Goal: Transaction & Acquisition: Purchase product/service

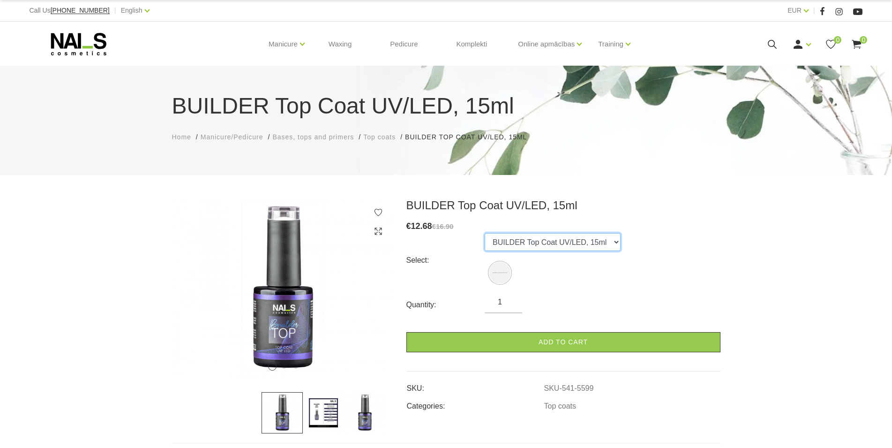
click at [485, 233] on select "BUILDER Top Coat UV/LED, 15ml" at bounding box center [553, 242] width 136 height 18
click at [514, 243] on select "BUILDER Top Coat UV/LED, 15ml" at bounding box center [553, 242] width 136 height 18
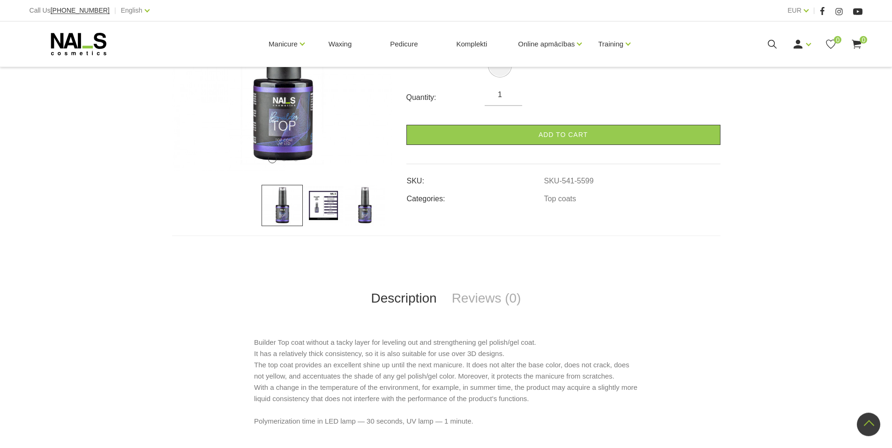
scroll to position [112, 0]
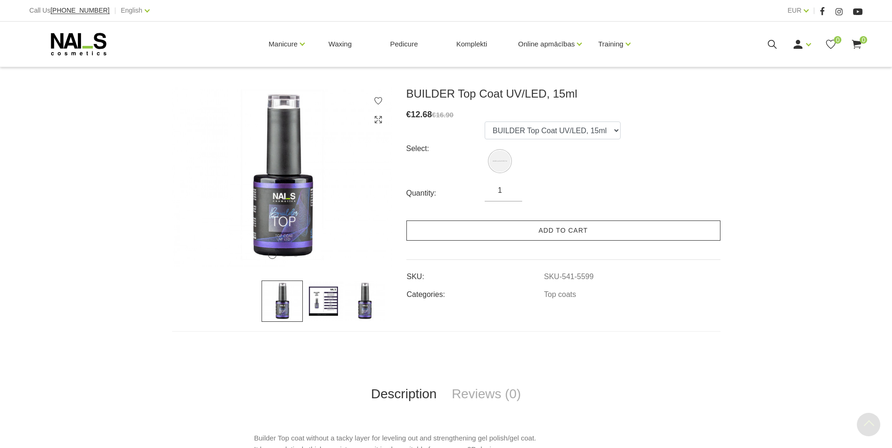
click at [493, 227] on link "Add to cart" at bounding box center [564, 230] width 314 height 20
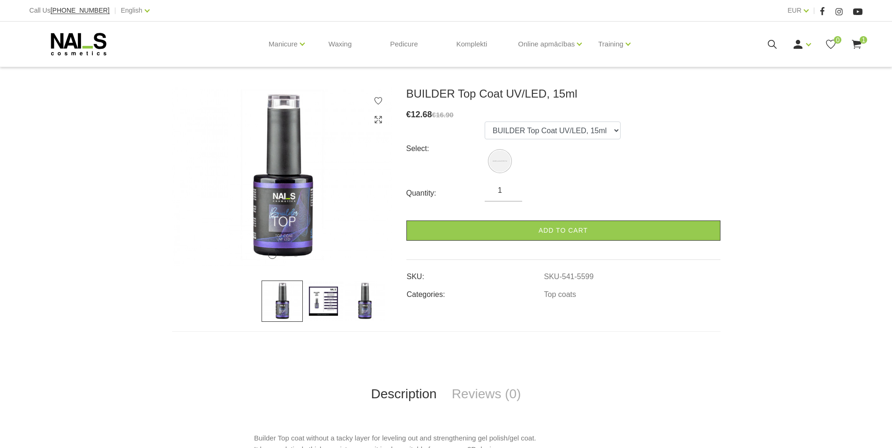
click at [868, 43] on div "Manicure Gel polishes Bases, tops and primers Gels and acrygels Nail design Man…" at bounding box center [447, 44] width 848 height 45
click at [858, 45] on use at bounding box center [857, 44] width 9 height 9
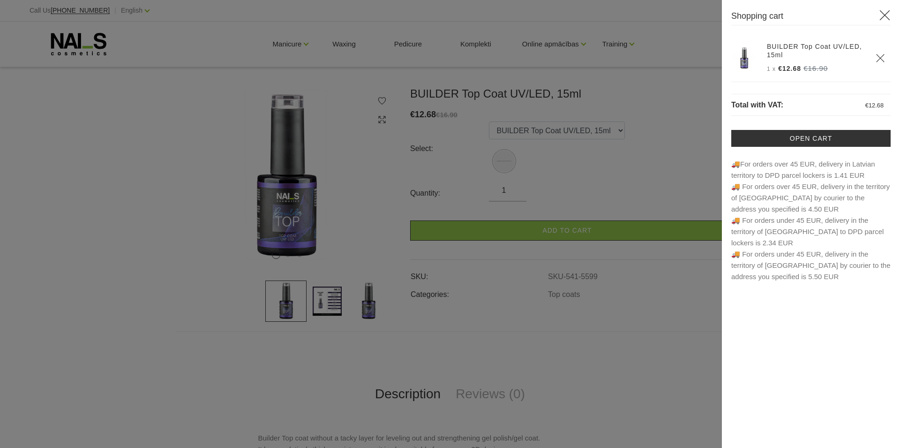
click at [610, 158] on div at bounding box center [450, 224] width 900 height 448
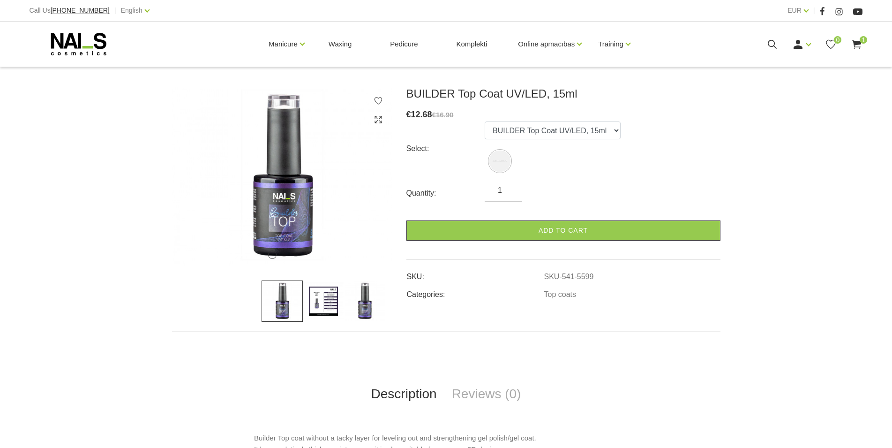
scroll to position [0, 0]
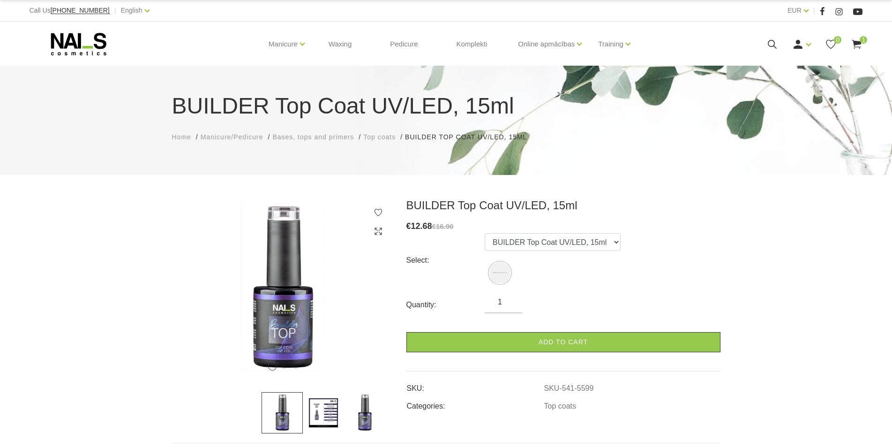
click at [373, 138] on span "Top coats" at bounding box center [379, 137] width 32 height 8
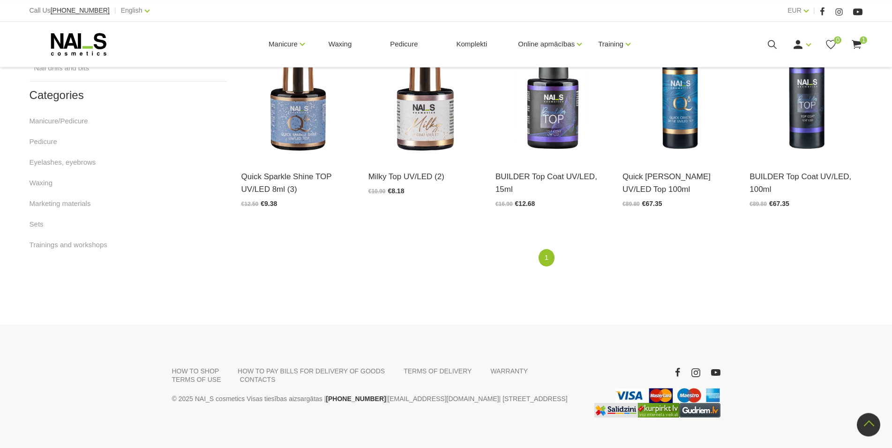
scroll to position [548, 0]
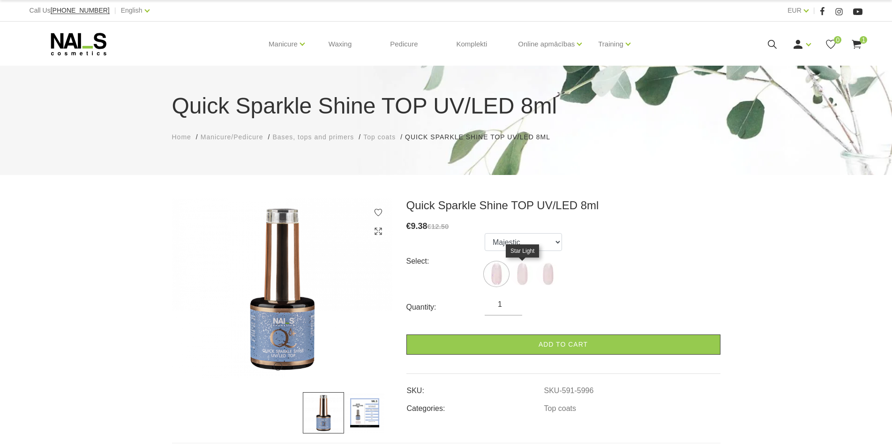
click at [518, 274] on img at bounding box center [522, 273] width 23 height 23
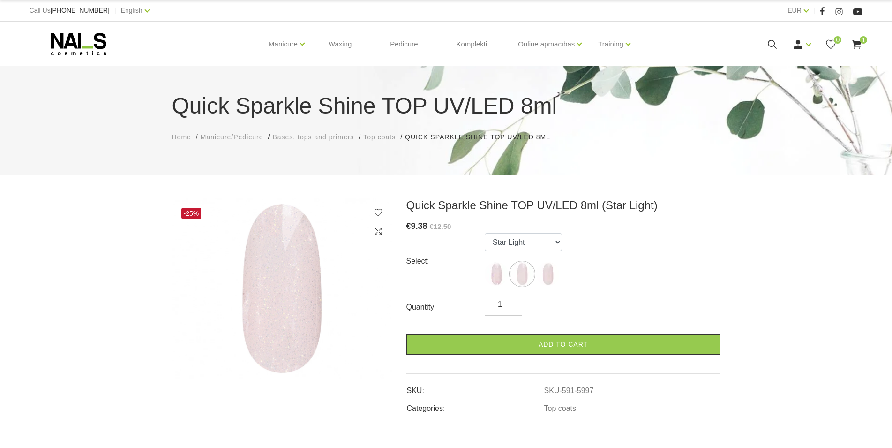
click at [560, 271] on ul "Majestic Star Light Tender" at bounding box center [523, 261] width 77 height 56
click at [541, 267] on img at bounding box center [547, 273] width 23 height 23
click at [508, 270] on ul "Majestic Star Light Tender" at bounding box center [523, 261] width 77 height 56
click at [528, 270] on img at bounding box center [522, 273] width 23 height 23
click at [495, 272] on img at bounding box center [496, 273] width 23 height 23
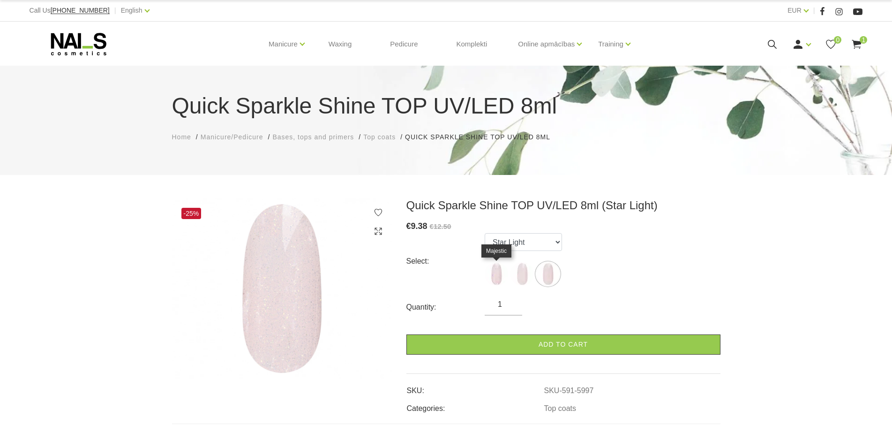
select select "5996"
click at [485, 233] on select "Majestic Star Light Tender" at bounding box center [523, 242] width 77 height 18
click at [624, 222] on div "€ 9.38 €12.50" at bounding box center [564, 226] width 314 height 14
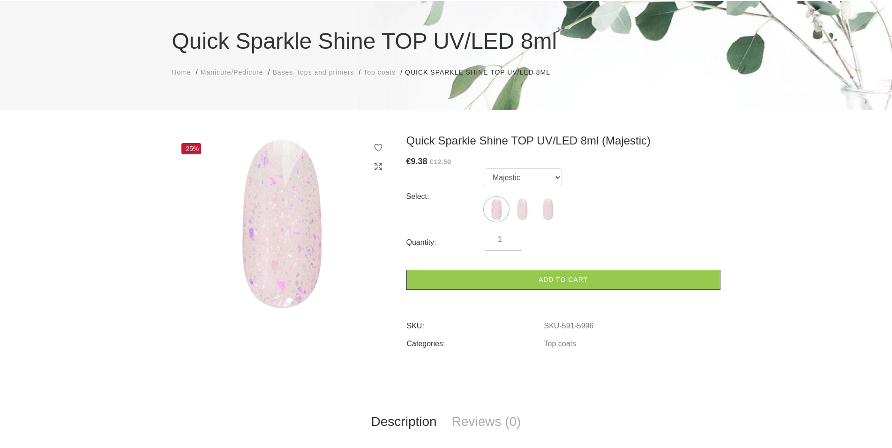
scroll to position [191, 0]
